Goal: Task Accomplishment & Management: Manage account settings

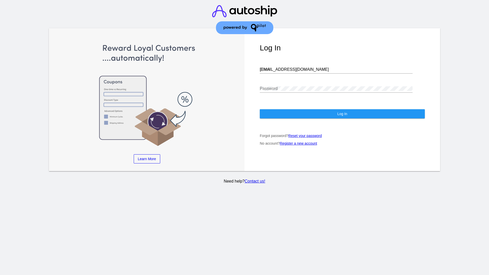
type input "[EMAIL_ADDRESS][DOMAIN_NAME]"
click at [342, 114] on span "Log In" at bounding box center [342, 114] width 10 height 4
